Goal: Go to known website: Access a specific website the user already knows

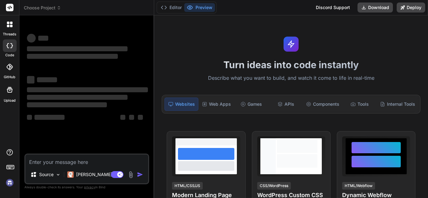
click at [263, 64] on h1 "Turn ideas into code instantly" at bounding box center [291, 64] width 266 height 11
type textarea "x"
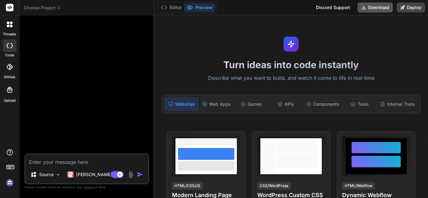
click at [372, 8] on button "Download" at bounding box center [374, 8] width 35 height 10
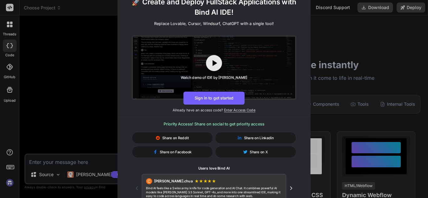
drag, startPoint x: 218, startPoint y: 97, endPoint x: 227, endPoint y: 144, distance: 47.9
click at [227, 143] on div "🚀 Create and Deploy FullStack Applications with Bind AI IDE! Replace Lovable, C…" at bounding box center [214, 103] width 192 height 212
click at [221, 99] on button "Sign in to get started" at bounding box center [213, 98] width 61 height 13
